Goal: Information Seeking & Learning: Understand process/instructions

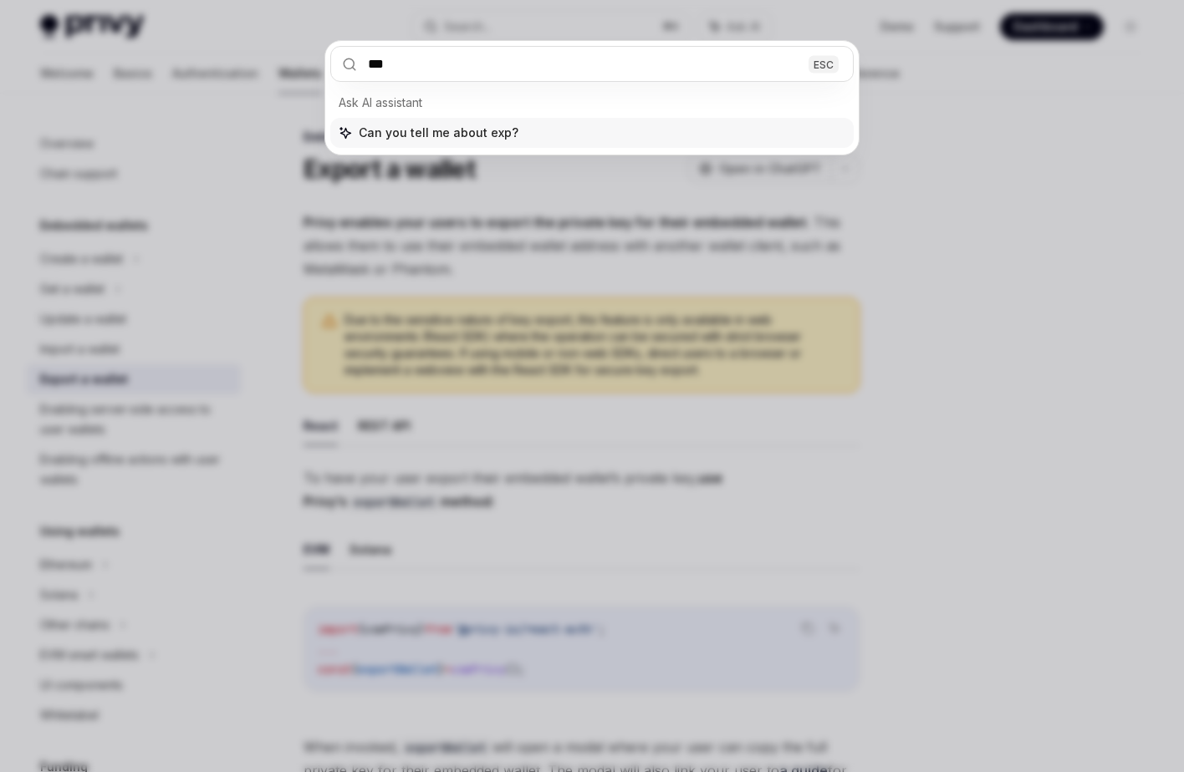
type input "****"
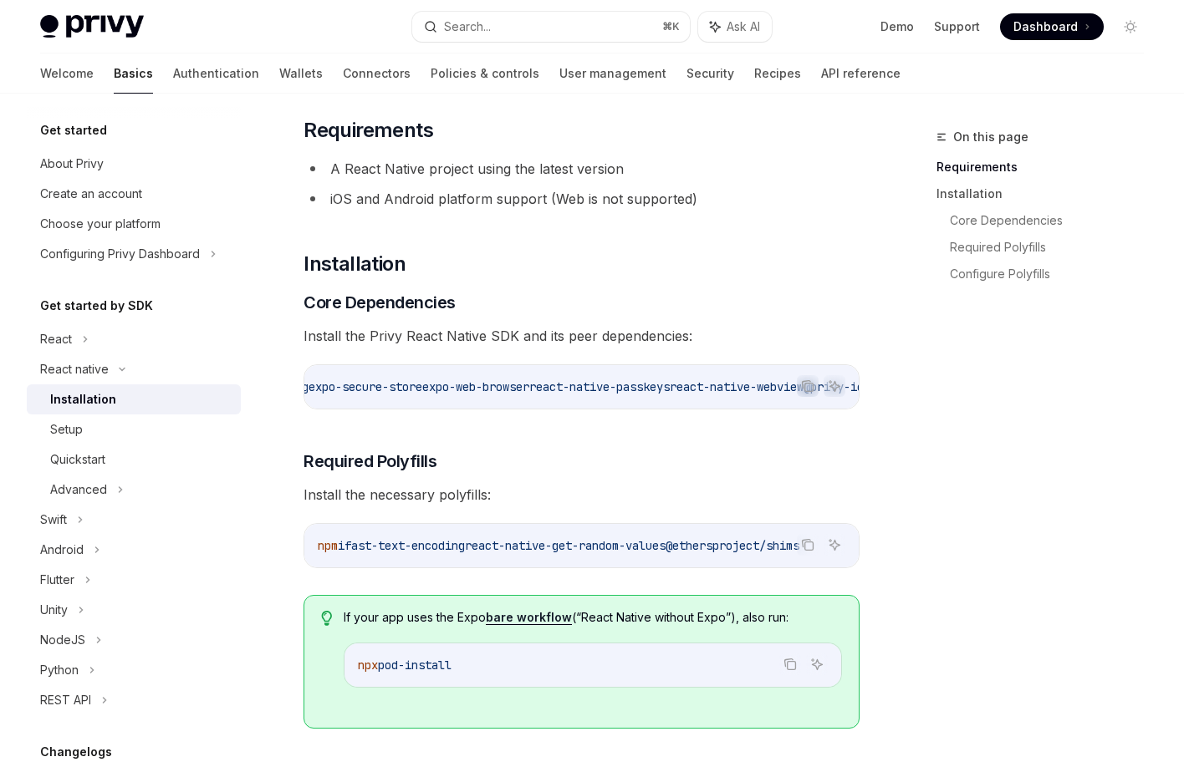
scroll to position [0, 532]
drag, startPoint x: 335, startPoint y: 191, endPoint x: 838, endPoint y: 194, distance: 503.2
click at [840, 196] on li "iOS and Android platform support (Web is not supported)" at bounding box center [581, 198] width 556 height 23
click at [991, 254] on link "Required Polyfills" at bounding box center [1053, 247] width 207 height 27
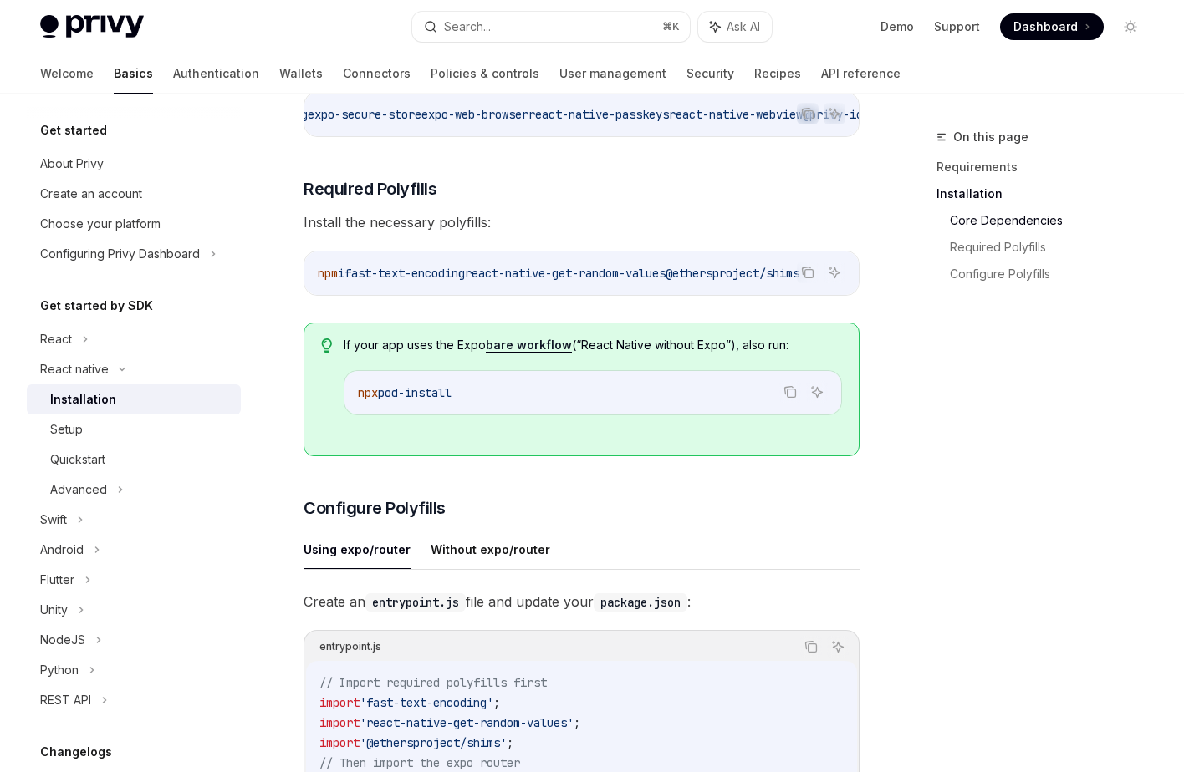
scroll to position [423, 0]
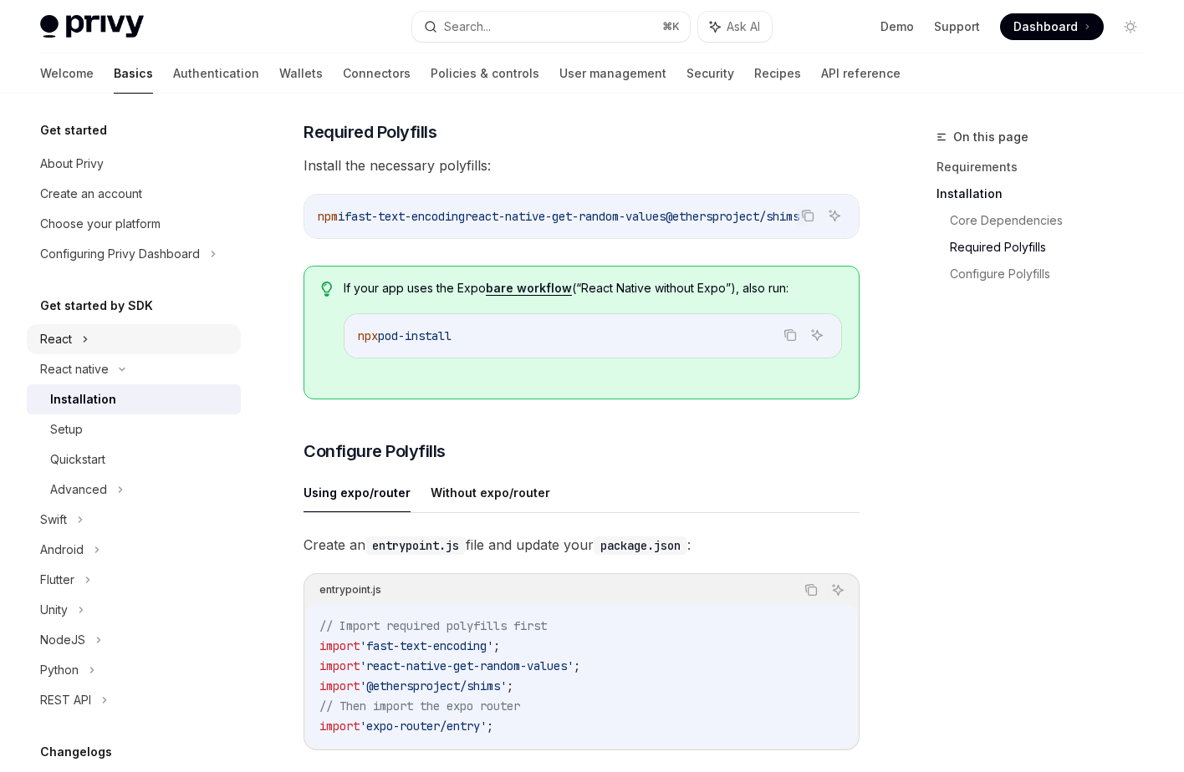
click at [130, 343] on div "React" at bounding box center [134, 339] width 214 height 30
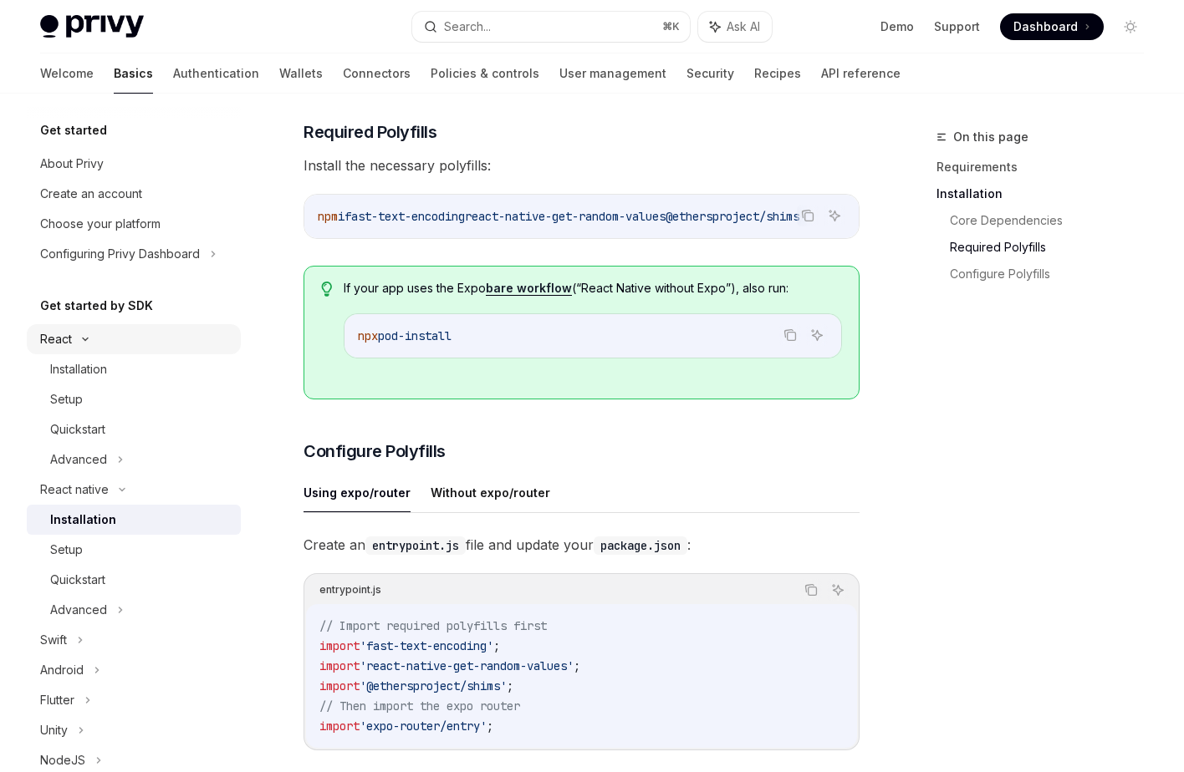
type textarea "*"
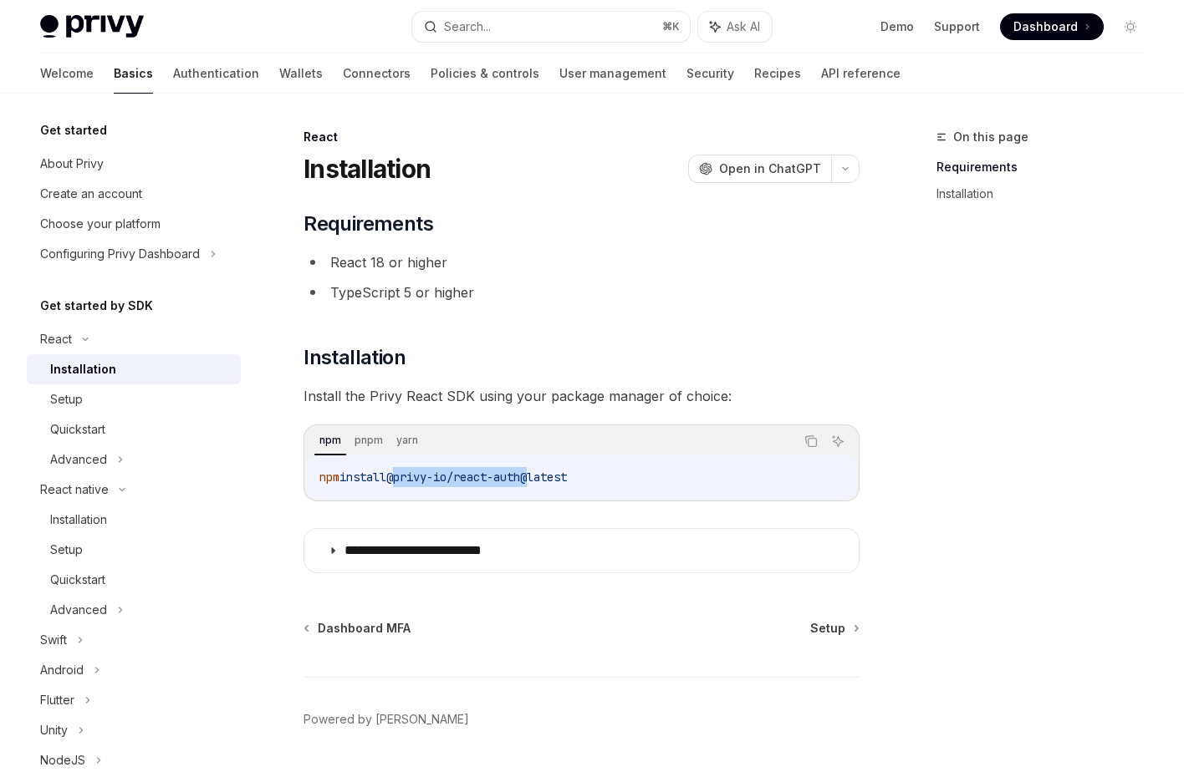
drag, startPoint x: 404, startPoint y: 477, endPoint x: 542, endPoint y: 473, distance: 138.0
click at [542, 473] on span "@privy-io/react-auth@latest" at bounding box center [476, 477] width 181 height 15
copy span "@privy-io/react-auth"
